Goal: Task Accomplishment & Management: Use online tool/utility

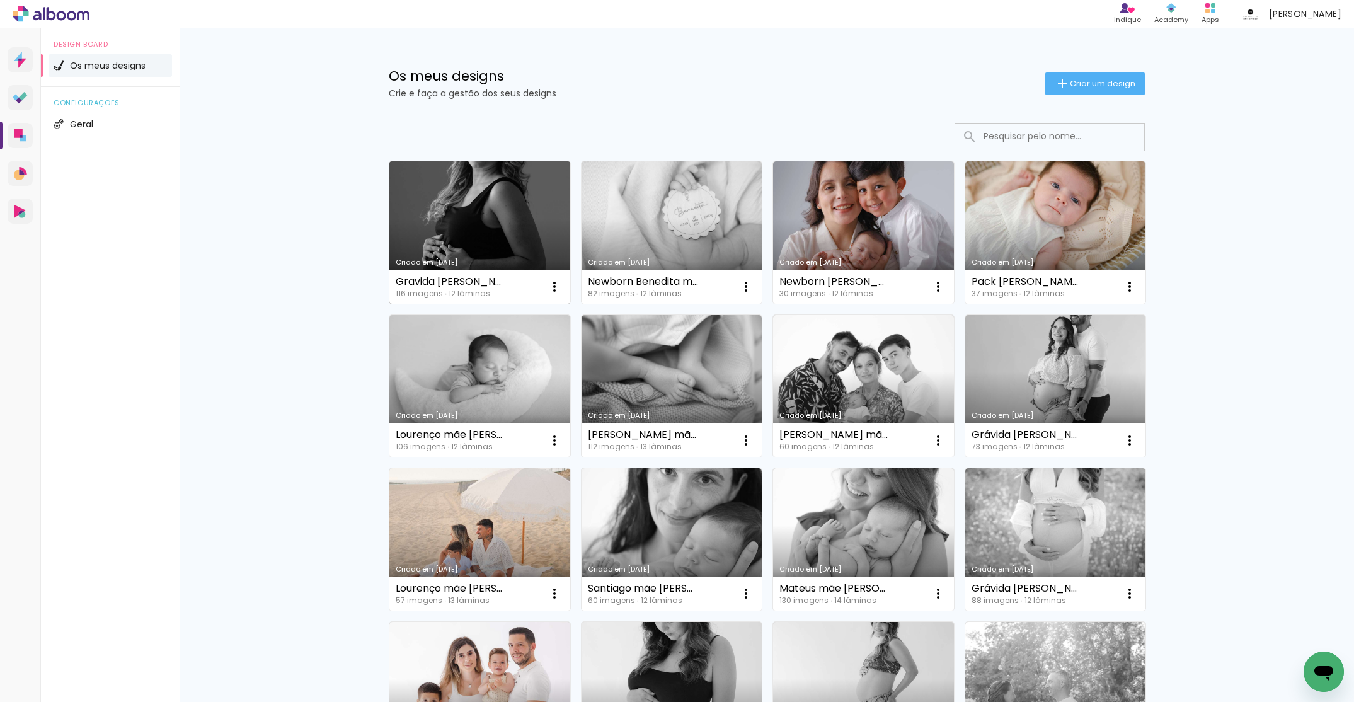
click at [499, 238] on link "Criado em [DATE]" at bounding box center [479, 232] width 181 height 142
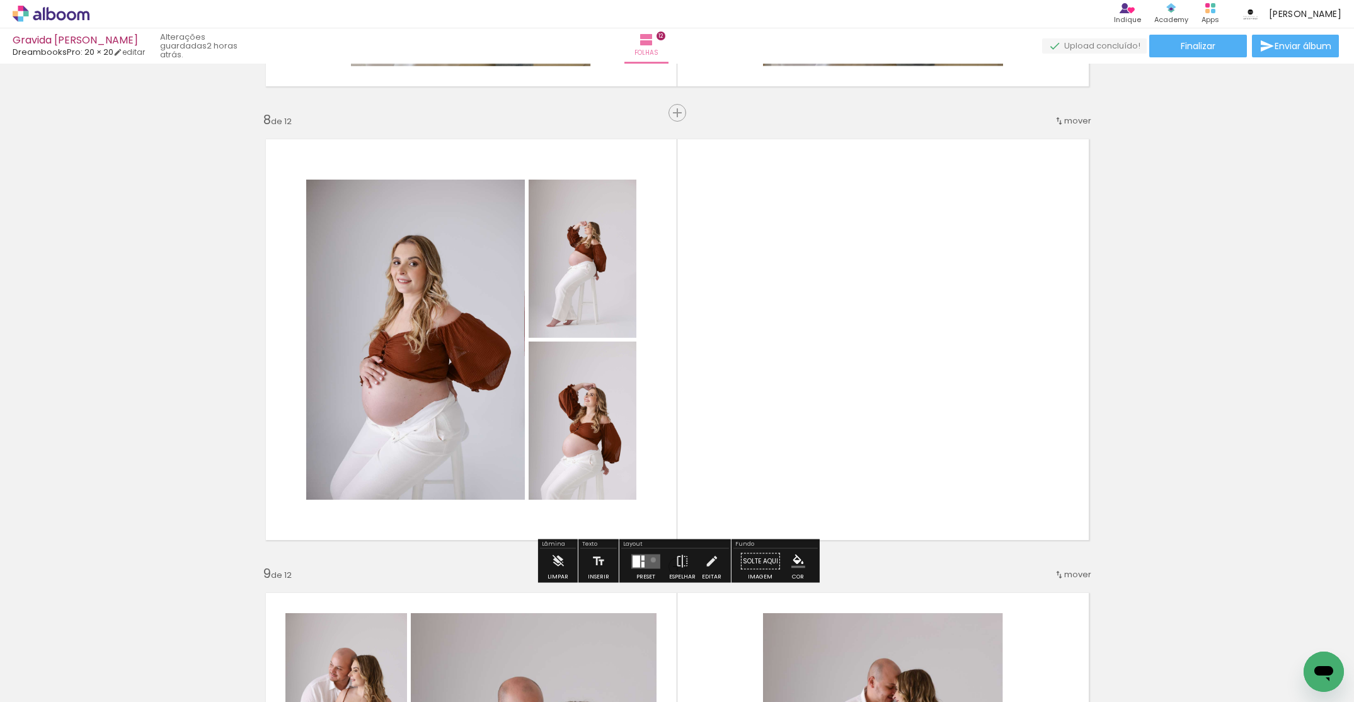
drag, startPoint x: 650, startPoint y: 559, endPoint x: 1159, endPoint y: 422, distance: 526.6
click at [651, 559] on quentale-layouter at bounding box center [645, 561] width 29 height 14
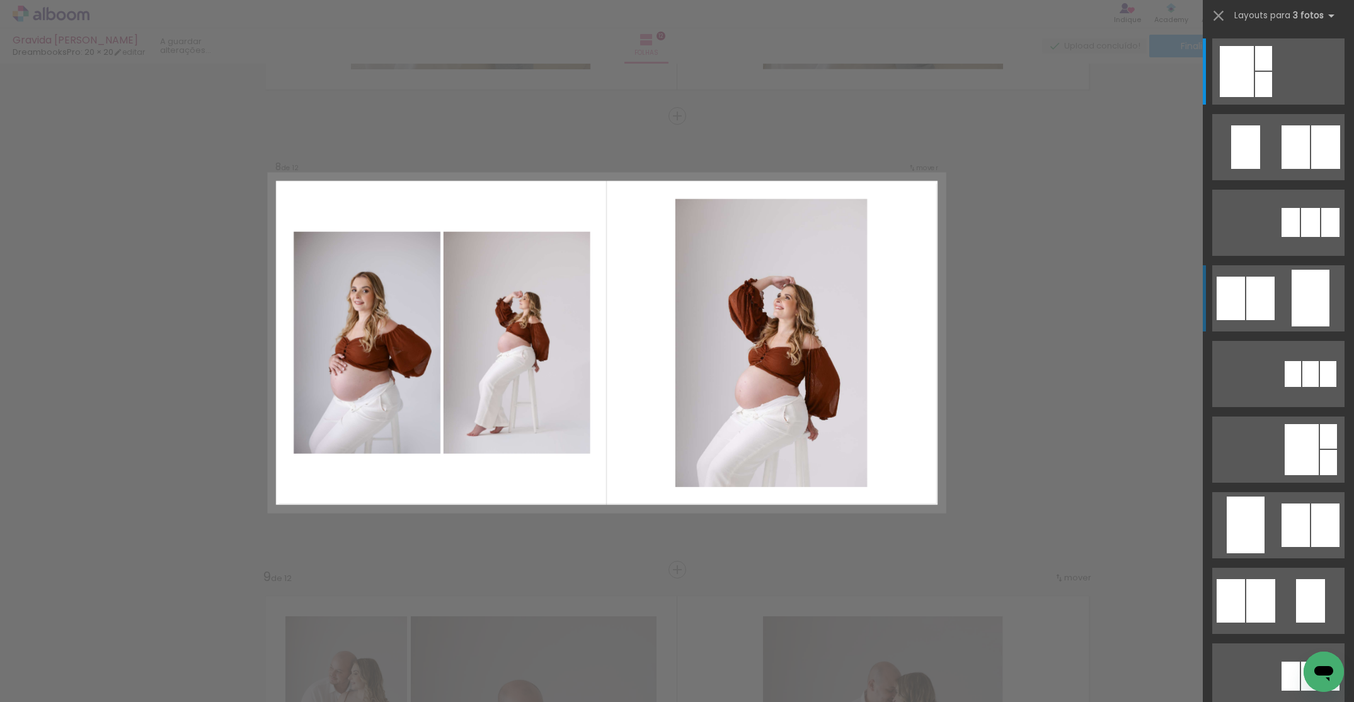
scroll to position [3143, 0]
click at [1295, 295] on div at bounding box center [1310, 298] width 38 height 57
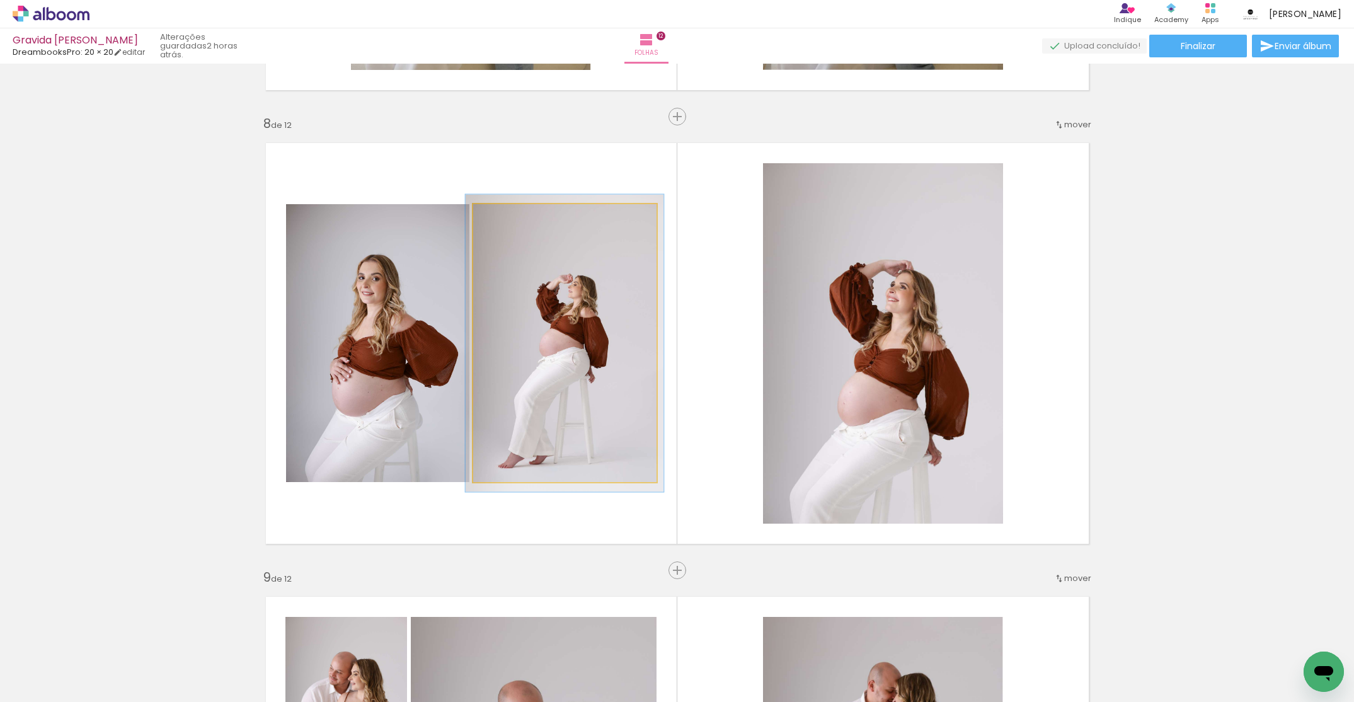
type paper-slider "107"
drag, startPoint x: 501, startPoint y: 214, endPoint x: 517, endPoint y: 225, distance: 19.0
click at [504, 217] on div at bounding box center [505, 217] width 11 height 11
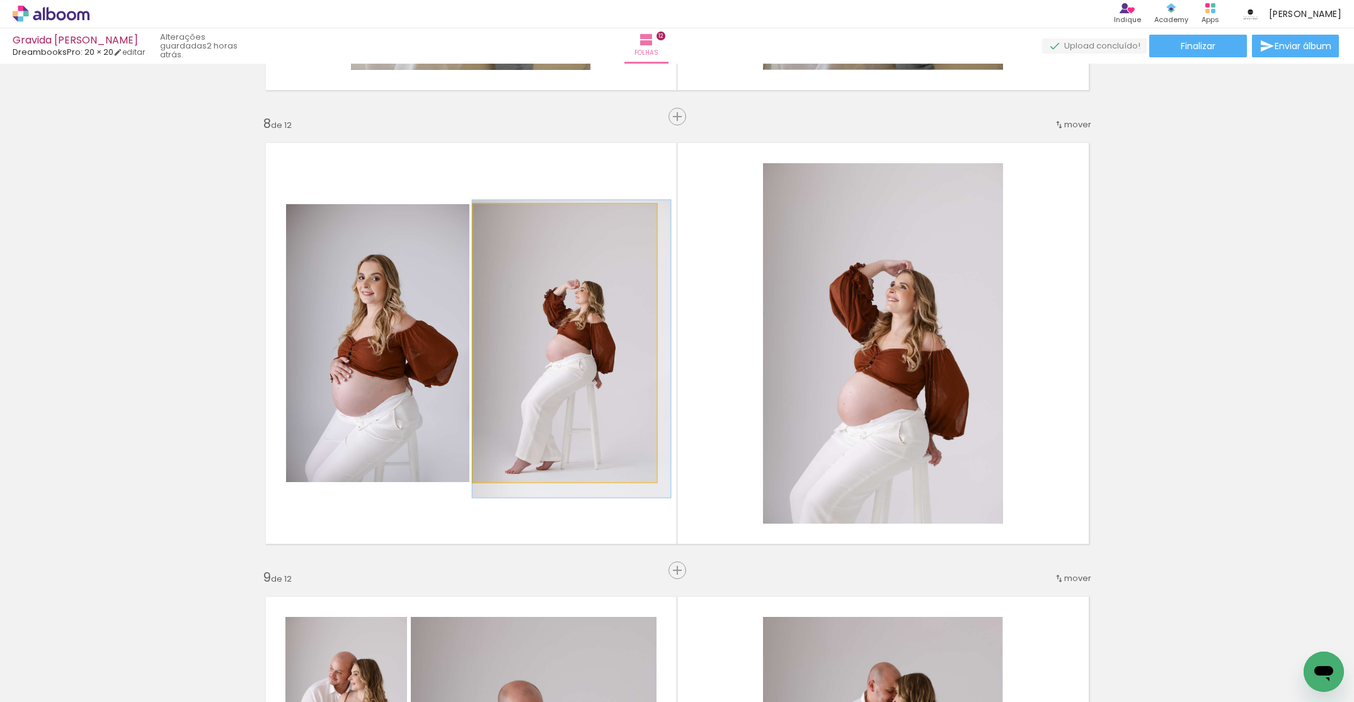
drag, startPoint x: 542, startPoint y: 240, endPoint x: 566, endPoint y: 239, distance: 24.0
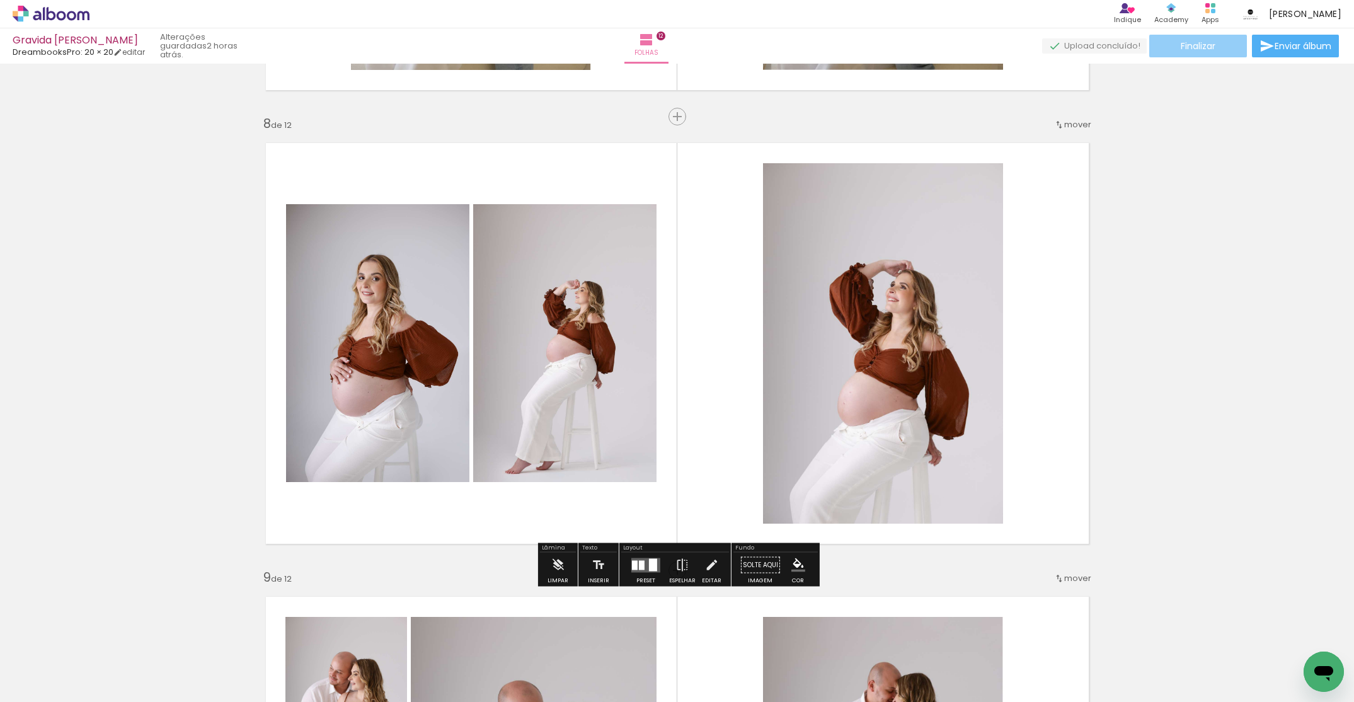
click at [1208, 49] on span "Finalizar" at bounding box center [1198, 46] width 35 height 9
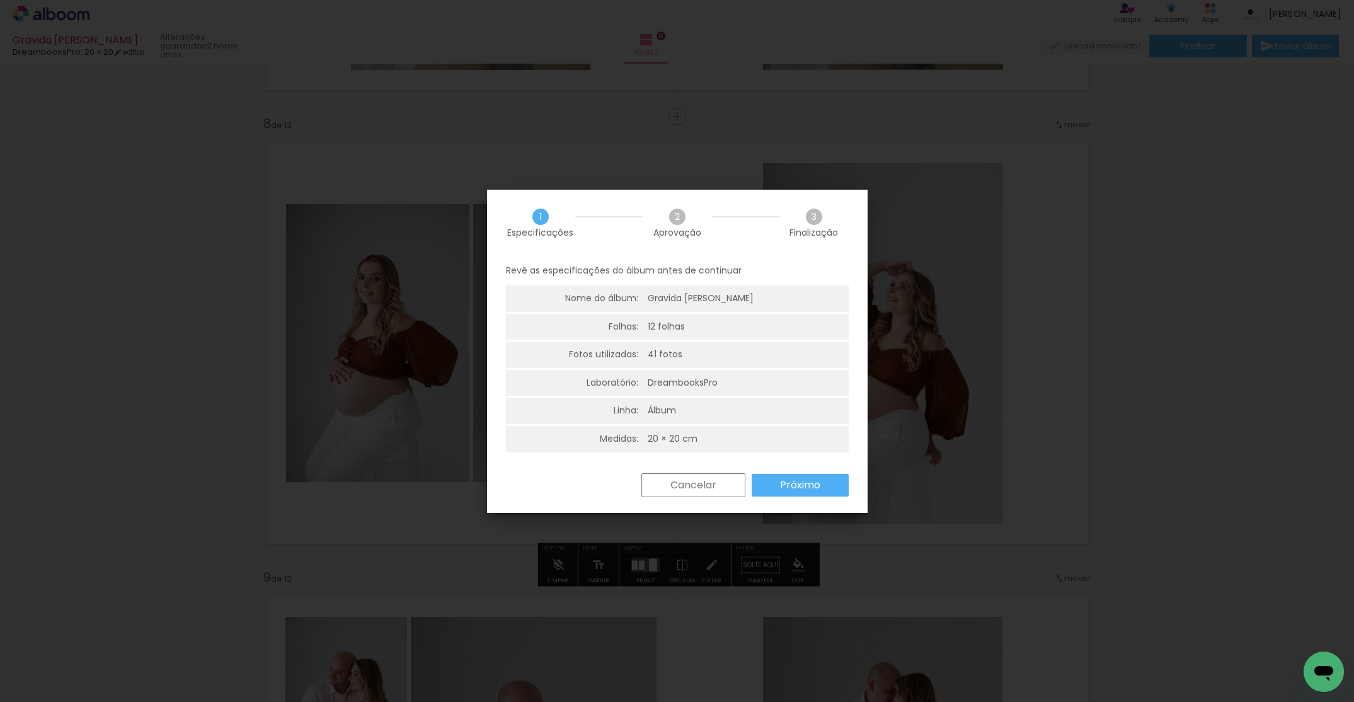
click at [0, 0] on slot "Próximo" at bounding box center [0, 0] width 0 height 0
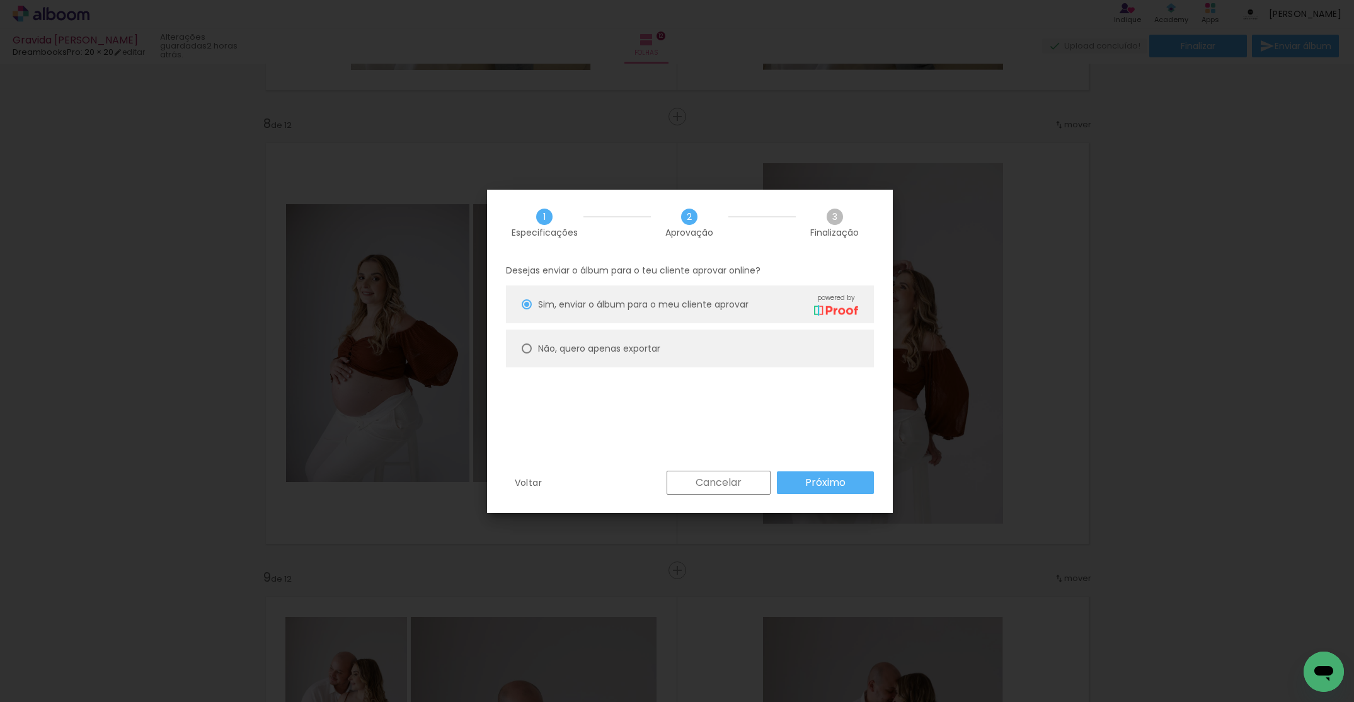
drag, startPoint x: 646, startPoint y: 348, endPoint x: 699, endPoint y: 396, distance: 71.4
click at [0, 0] on slot "Não, quero apenas exportar" at bounding box center [0, 0] width 0 height 0
type paper-radio-button "on"
click at [0, 0] on slot "Próximo" at bounding box center [0, 0] width 0 height 0
type input "Alta, 300 DPI"
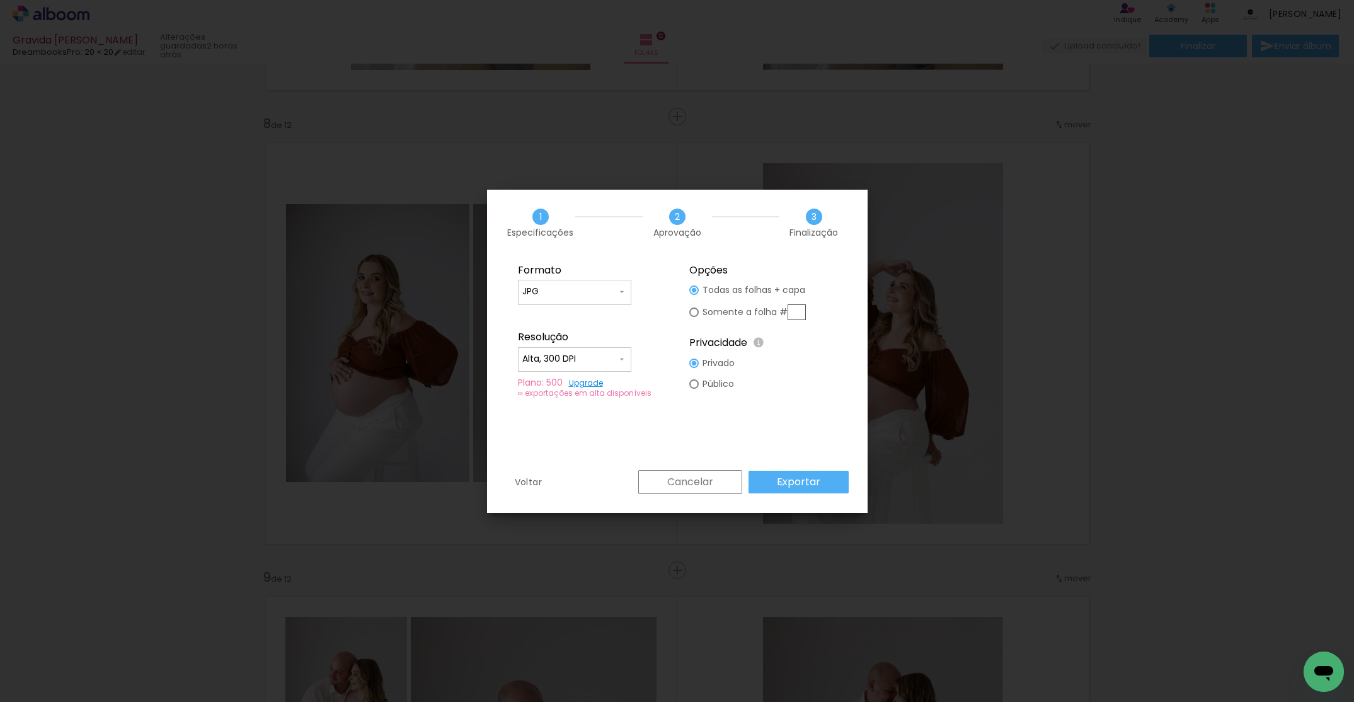
click at [0, 0] on slot "Exportar" at bounding box center [0, 0] width 0 height 0
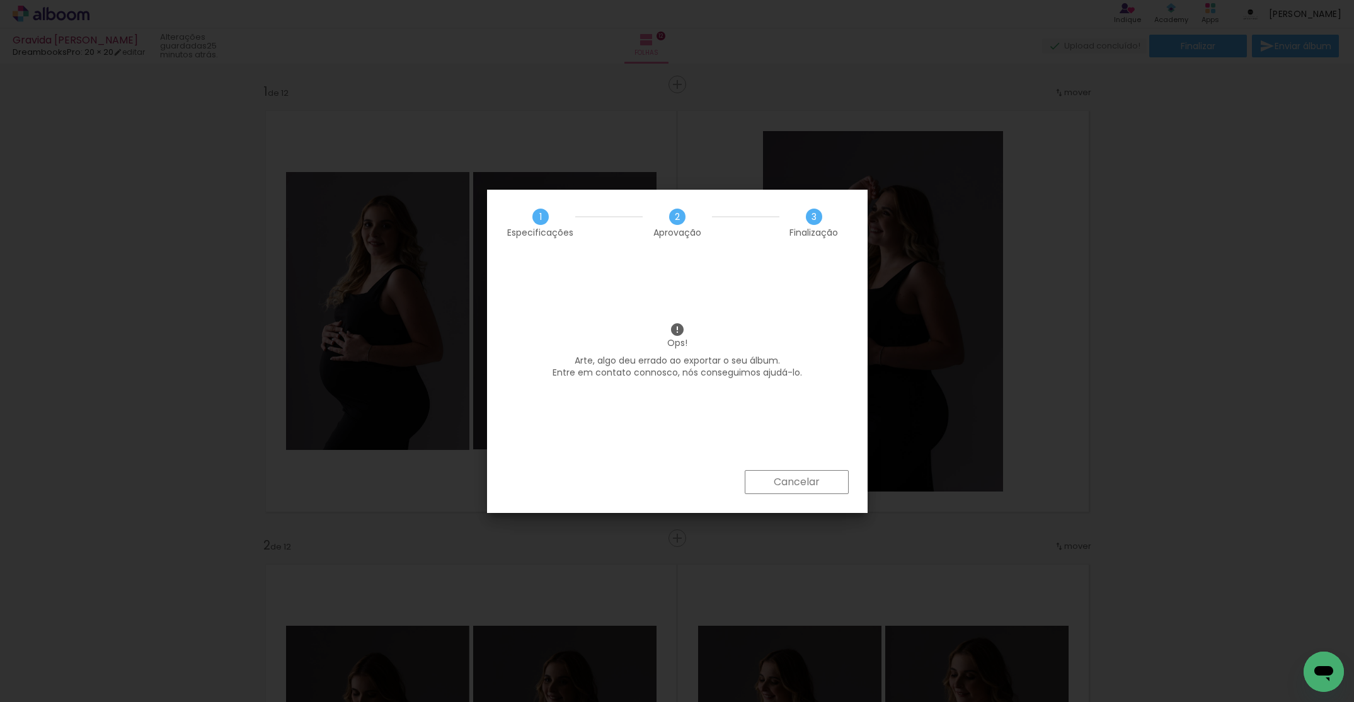
scroll to position [3143, 0]
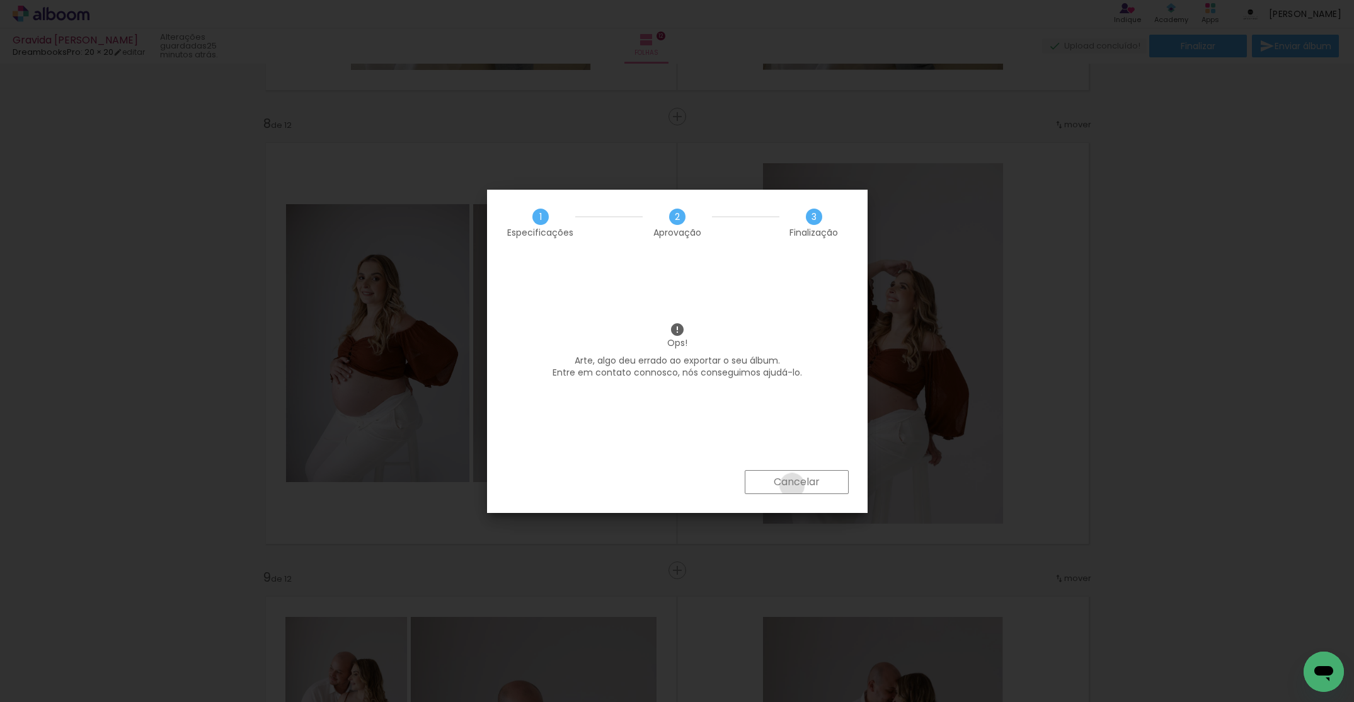
click at [0, 0] on slot "Cancelar" at bounding box center [0, 0] width 0 height 0
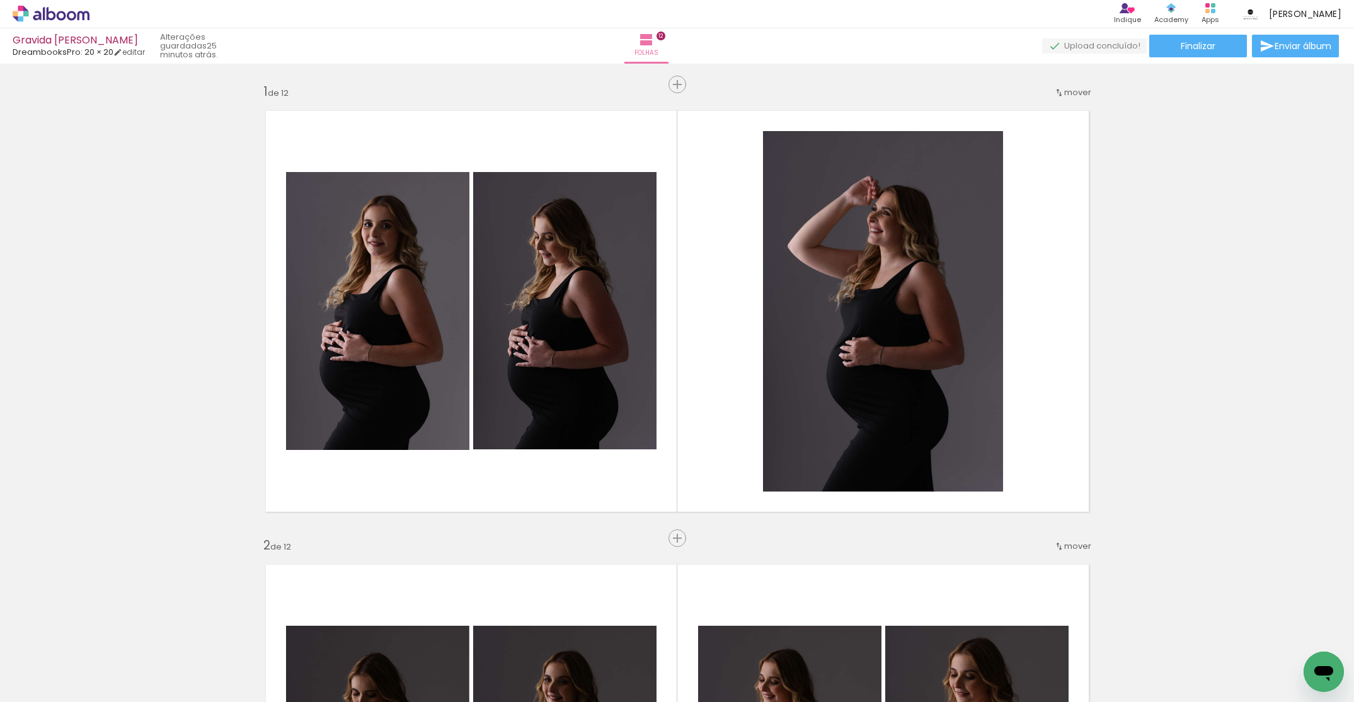
scroll to position [3143, 0]
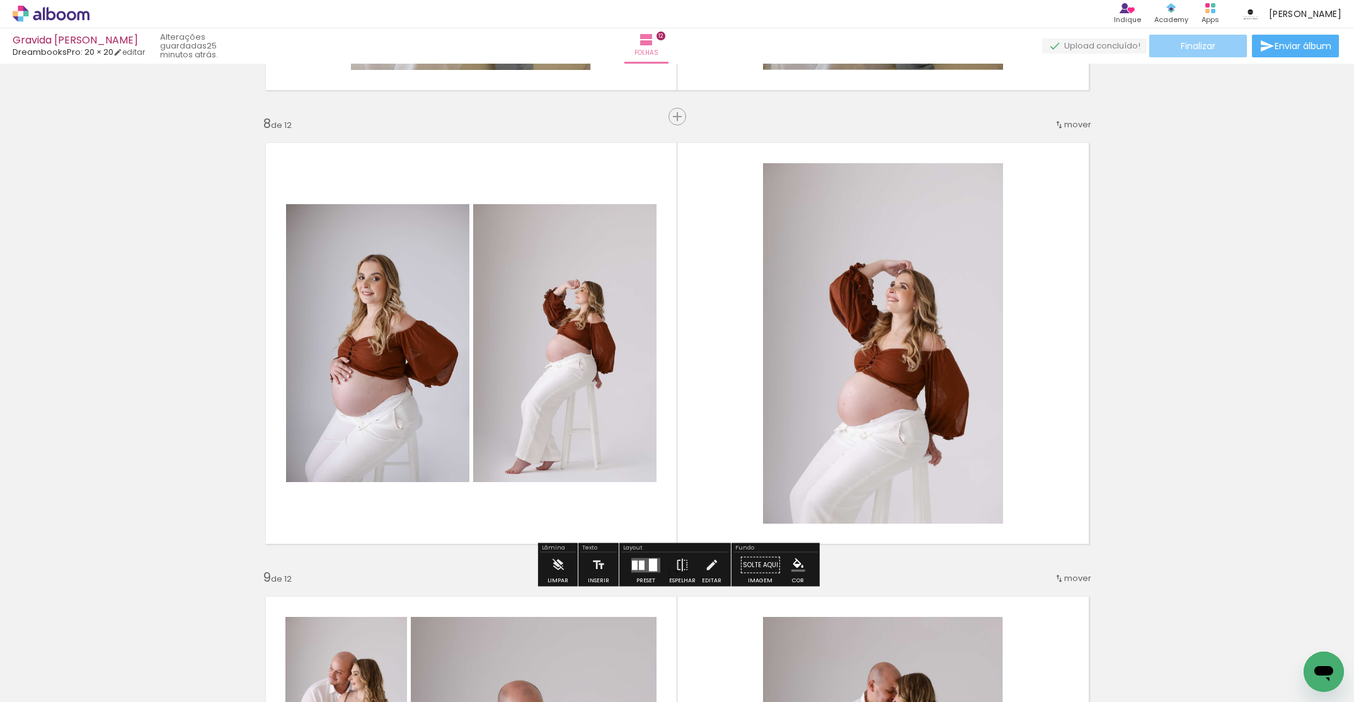
click at [1205, 44] on span "Finalizar" at bounding box center [1198, 46] width 35 height 9
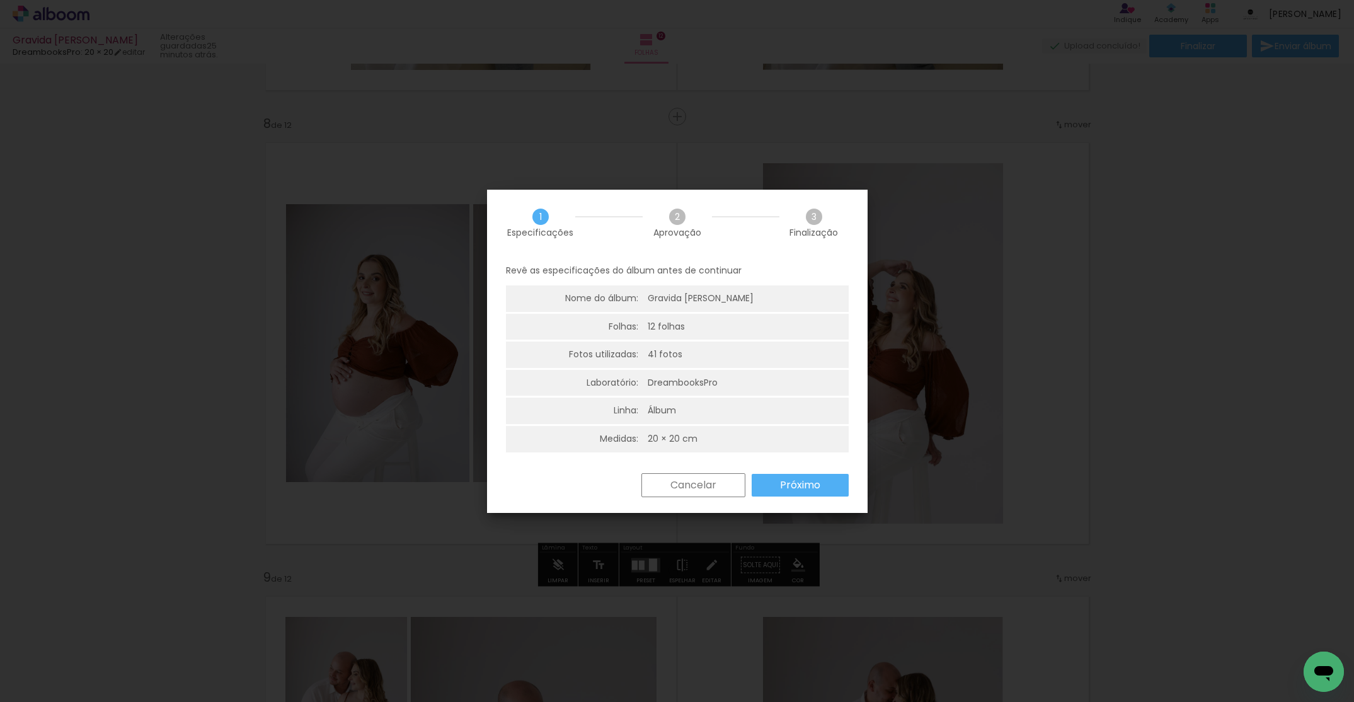
click at [803, 476] on paper-button "Próximo" at bounding box center [800, 485] width 97 height 23
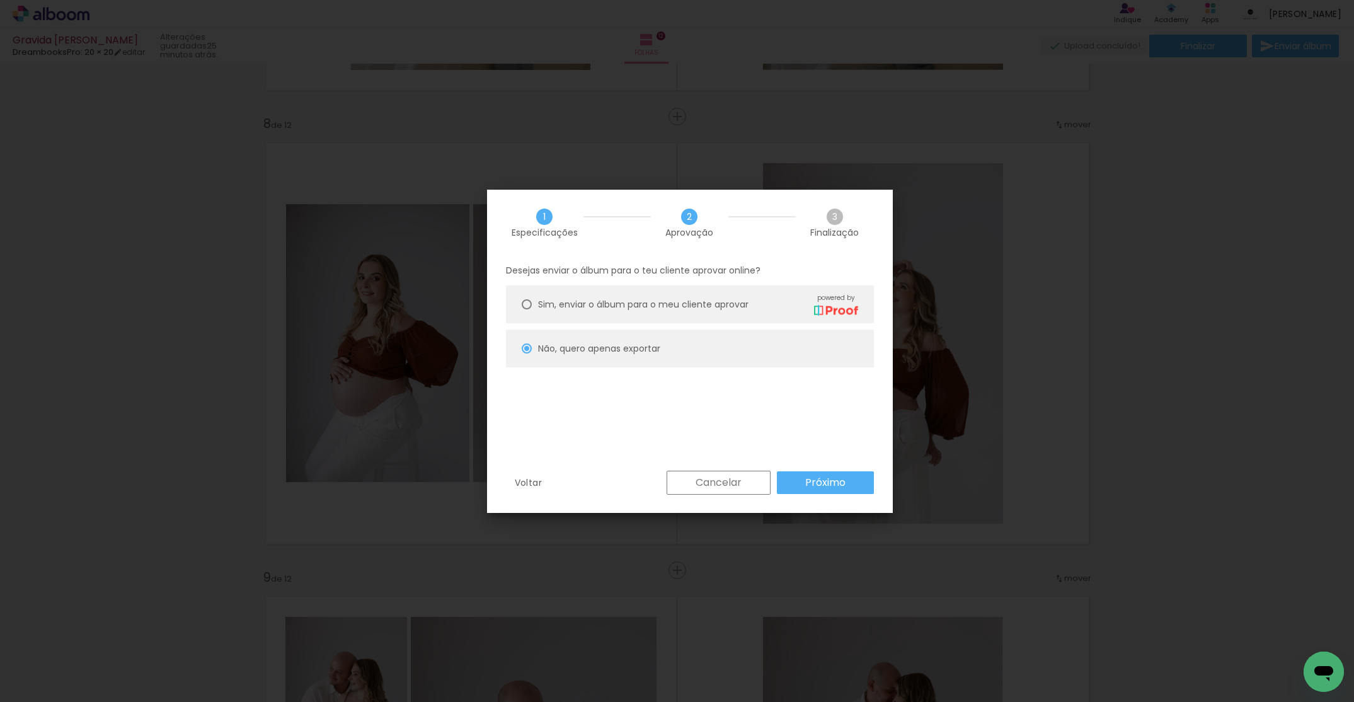
click at [0, 0] on slot "Próximo" at bounding box center [0, 0] width 0 height 0
type input "Alta, 300 DPI"
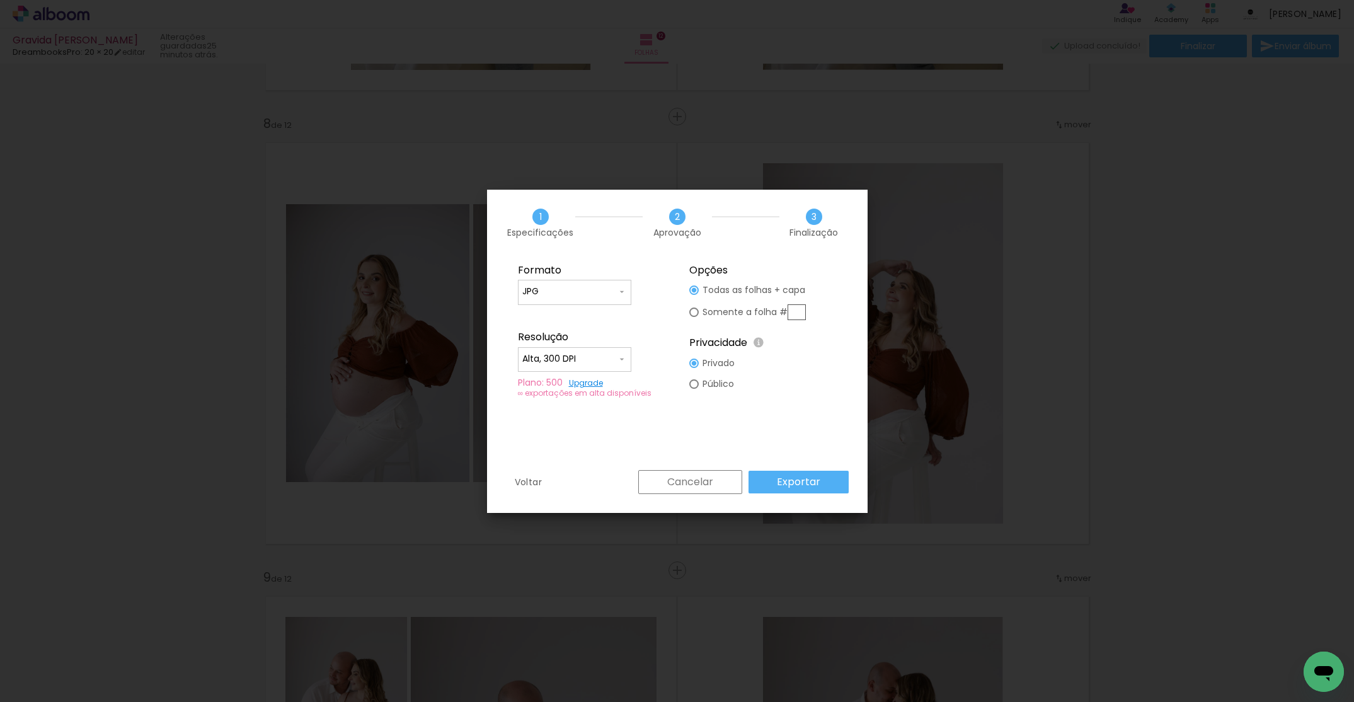
drag, startPoint x: 824, startPoint y: 489, endPoint x: 847, endPoint y: 418, distance: 74.7
click at [824, 489] on paper-button "Exportar" at bounding box center [798, 482] width 100 height 23
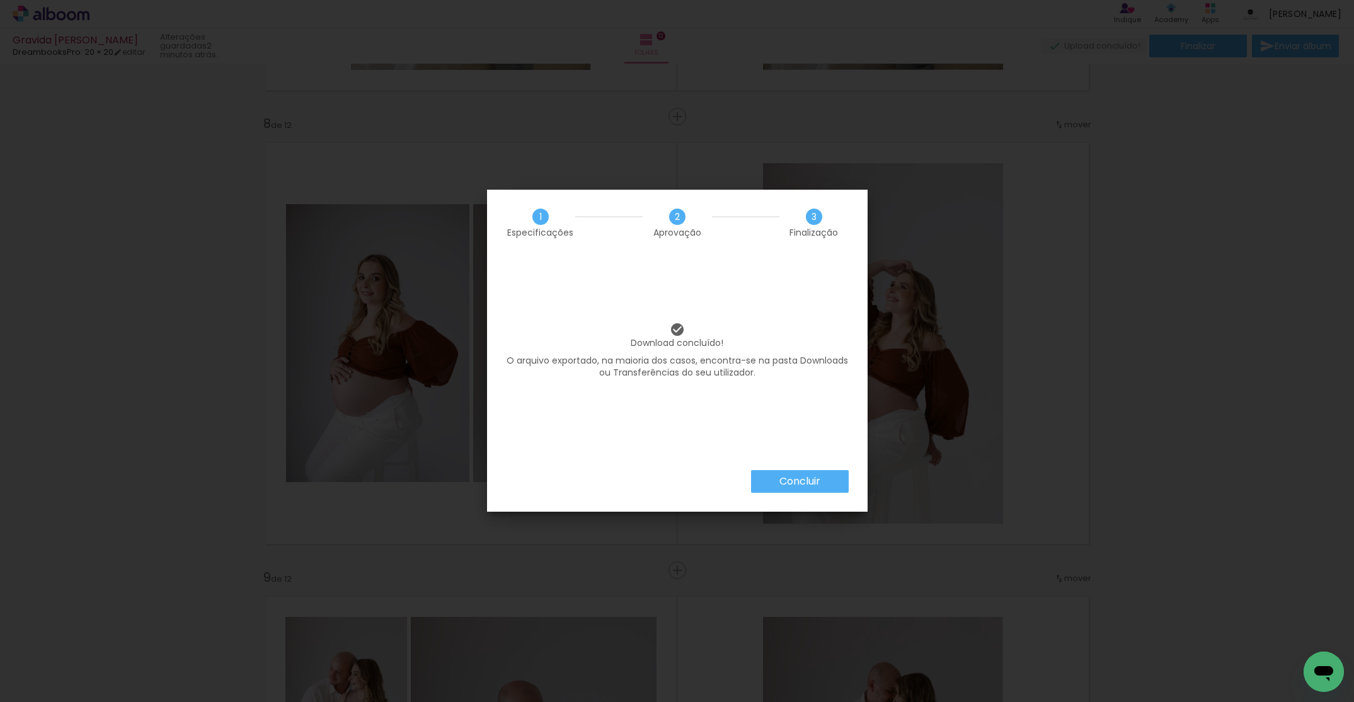
click at [0, 0] on slot "Concluir" at bounding box center [0, 0] width 0 height 0
